Goal: Information Seeking & Learning: Learn about a topic

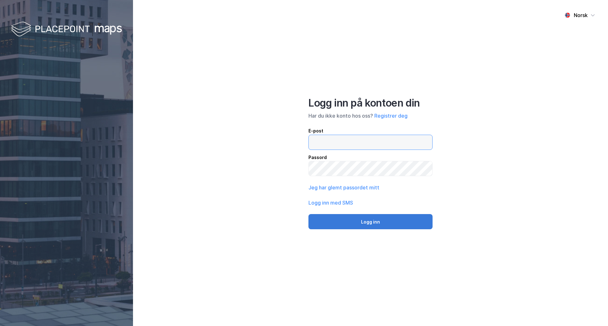
type input "[EMAIL_ADDRESS][DOMAIN_NAME]"
click at [374, 220] on button "Logg inn" at bounding box center [370, 221] width 124 height 15
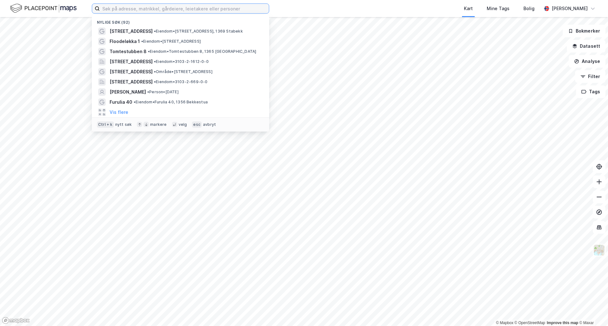
click at [148, 9] on input at bounding box center [184, 8] width 169 height 9
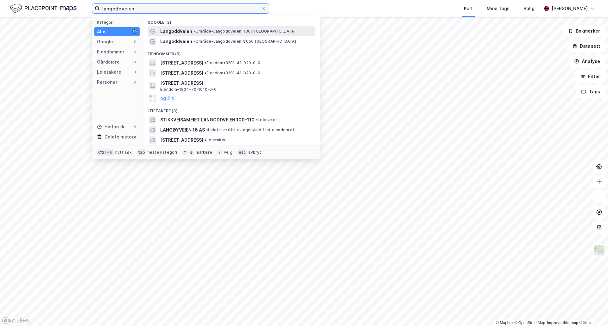
type input "langoddveien"
click at [223, 32] on span "• Område • [GEOGRAPHIC_DATA], 1367 [GEOGRAPHIC_DATA]" at bounding box center [244, 31] width 102 height 5
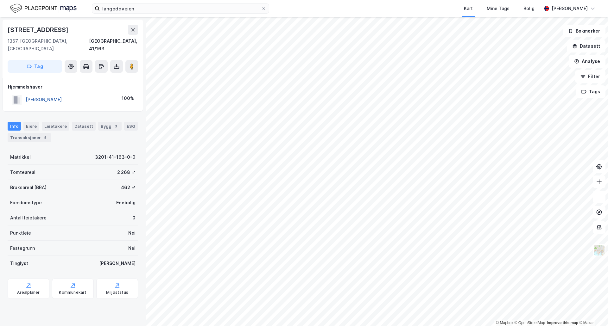
click at [0, 0] on button "[PERSON_NAME]" at bounding box center [0, 0] width 0 height 0
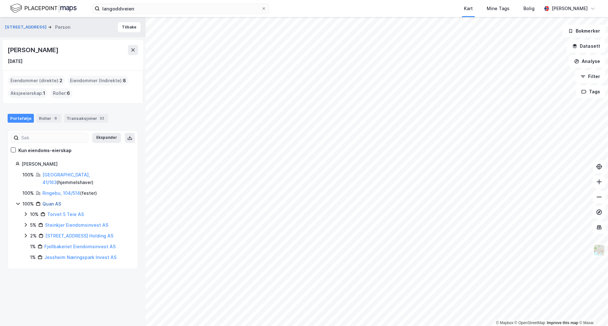
click at [55, 201] on link "Quan AS" at bounding box center [51, 203] width 19 height 5
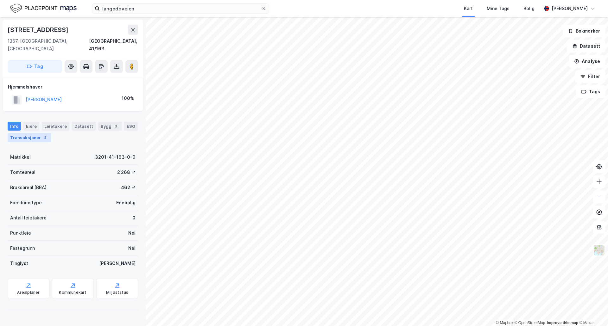
click at [26, 133] on div "Transaksjoner 5" at bounding box center [29, 137] width 43 height 9
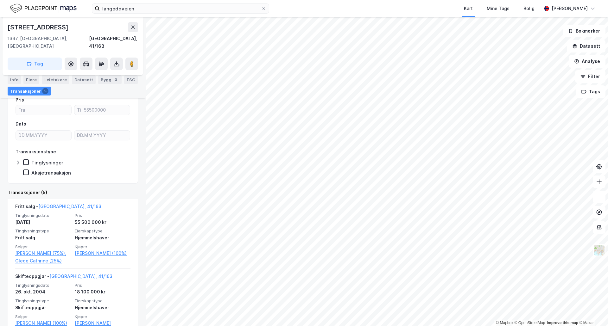
scroll to position [63, 0]
